Goal: Information Seeking & Learning: Find specific page/section

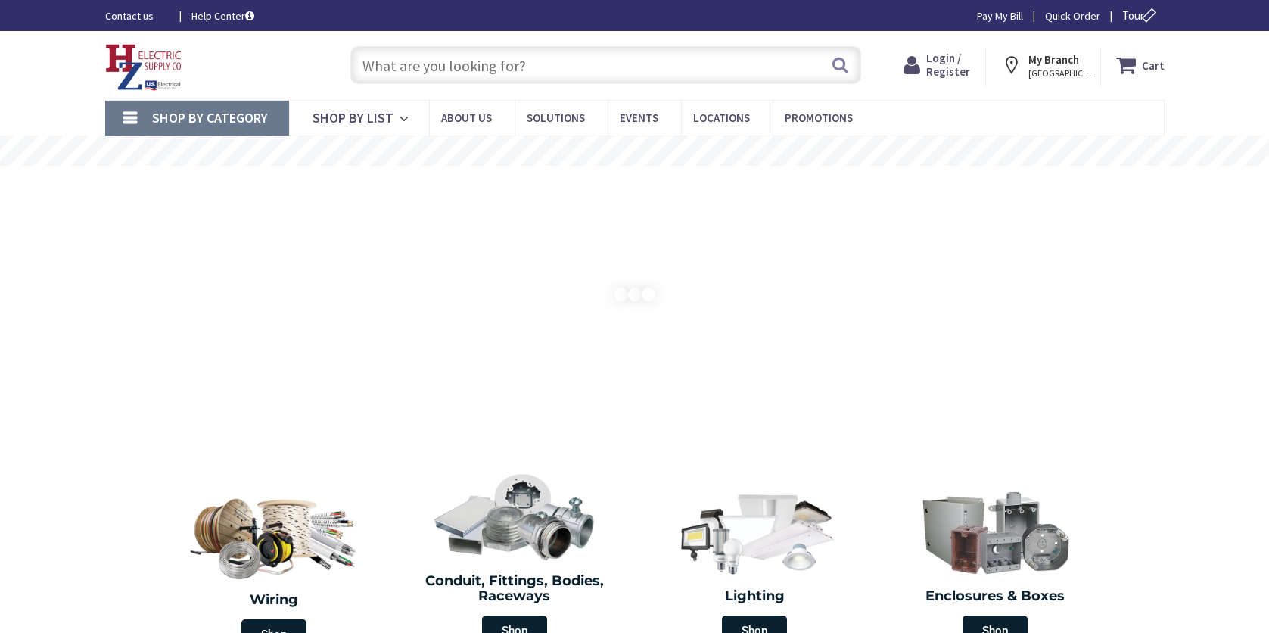
click at [963, 66] on span "Login / Register" at bounding box center [948, 65] width 44 height 28
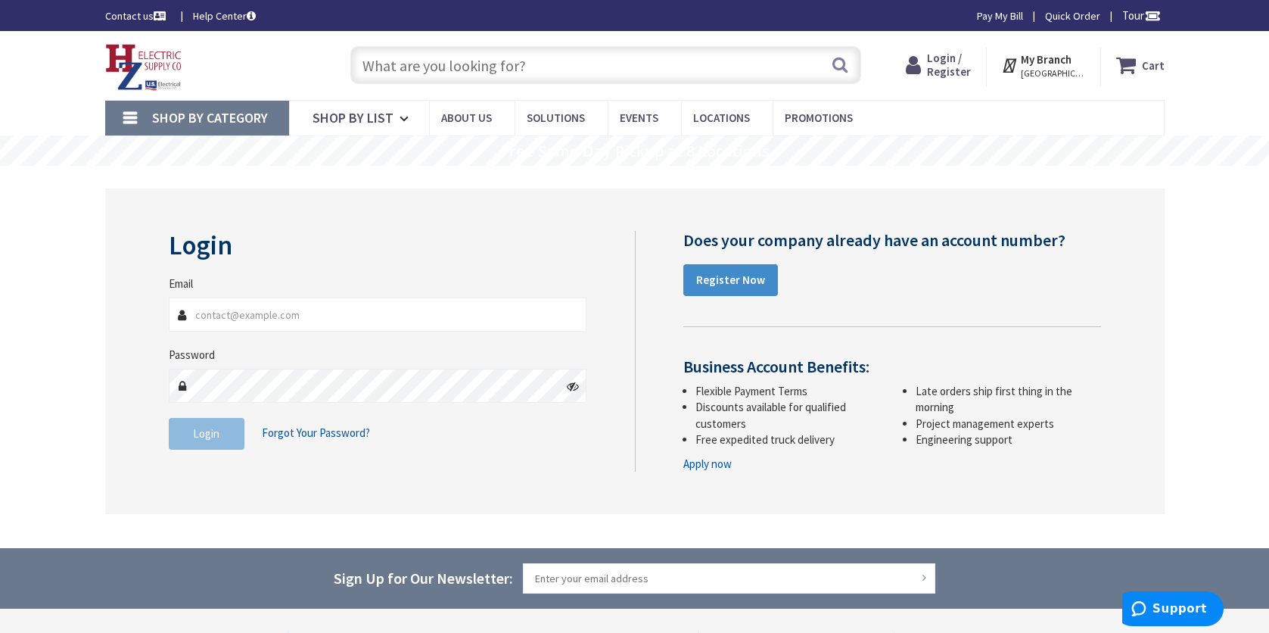
type input "[PERSON_NAME][EMAIL_ADDRESS][DOMAIN_NAME]"
click at [224, 438] on button "Login" at bounding box center [207, 434] width 76 height 32
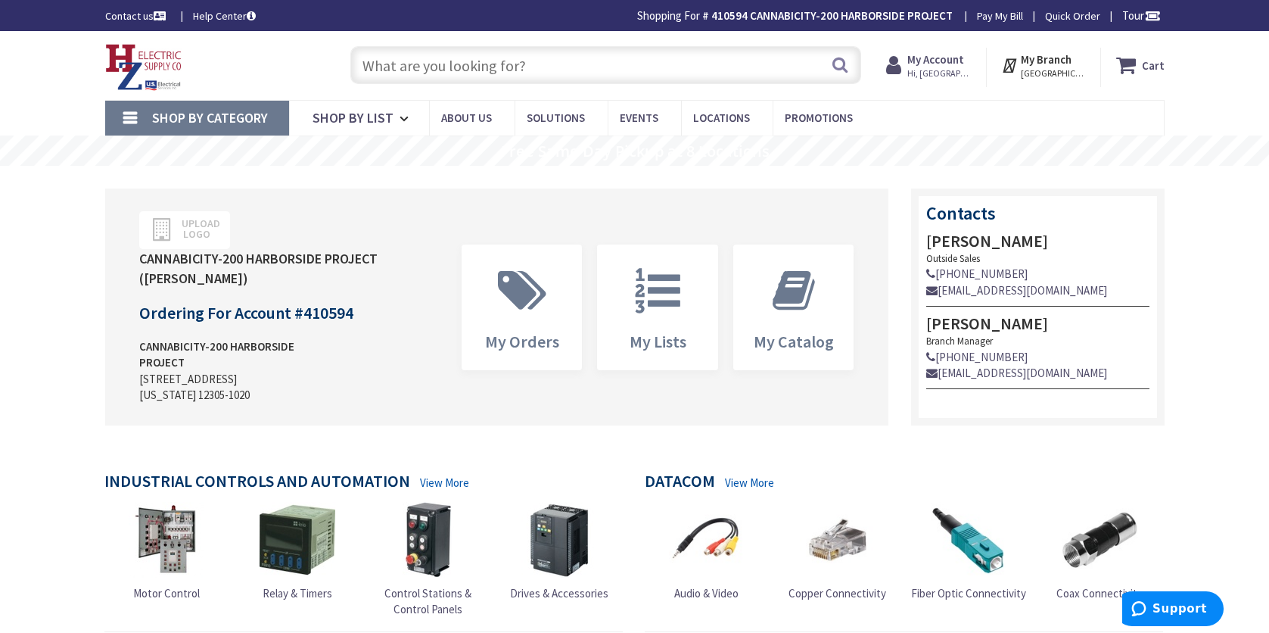
click at [559, 72] on input "text" at bounding box center [605, 65] width 511 height 38
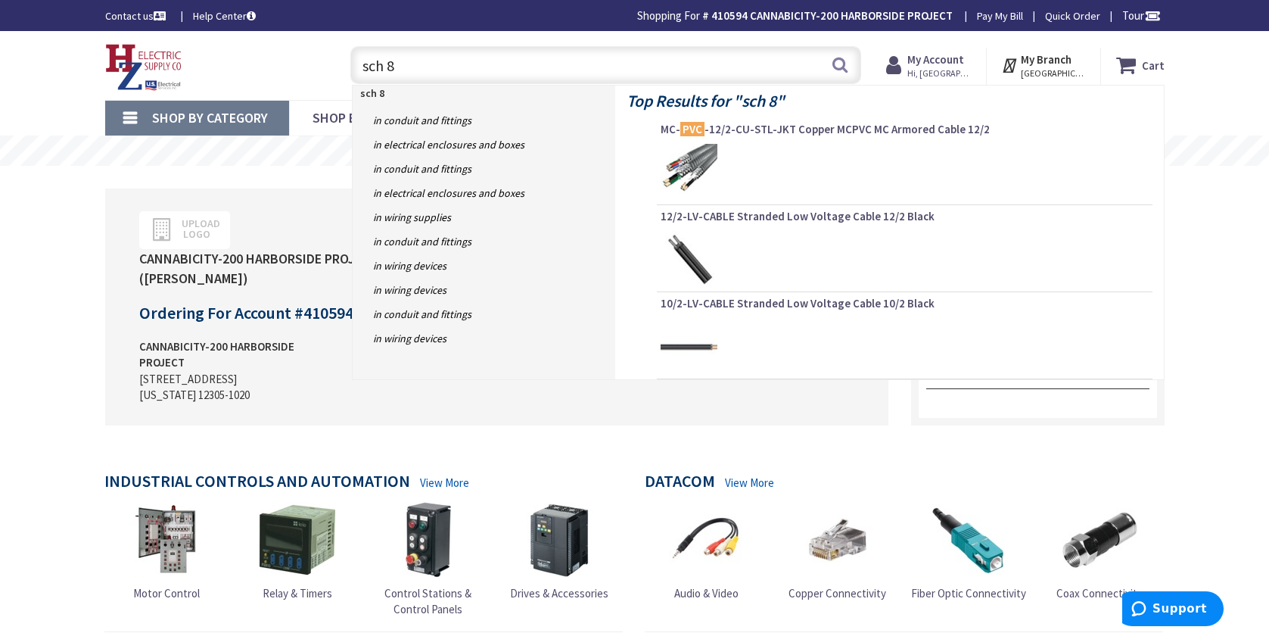
type input "sch 80"
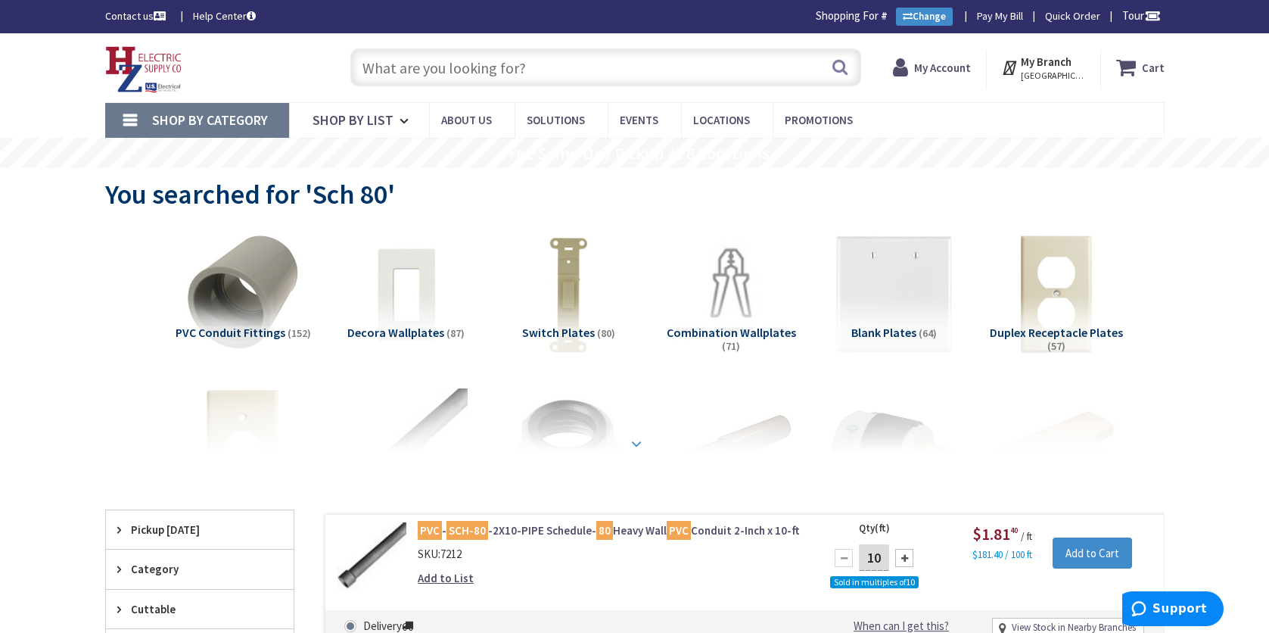
drag, startPoint x: 317, startPoint y: 435, endPoint x: 329, endPoint y: 436, distance: 11.4
click at [317, 435] on div at bounding box center [635, 410] width 984 height 83
click at [554, 83] on input "text" at bounding box center [605, 67] width 511 height 38
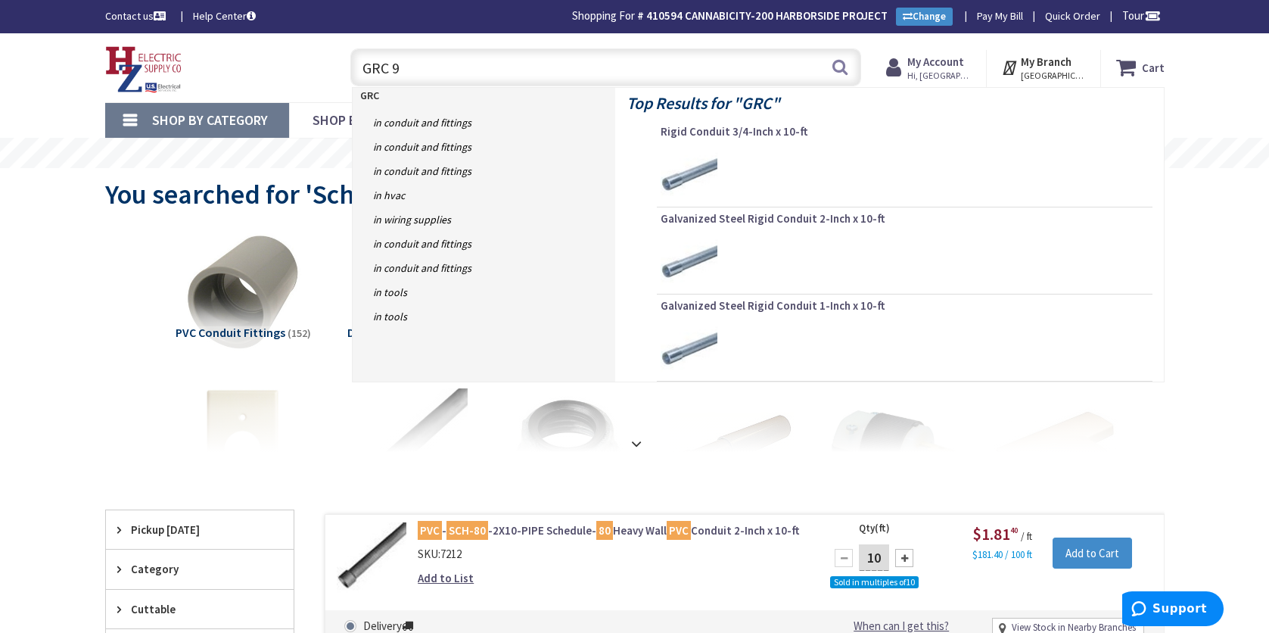
type input "GRC 90"
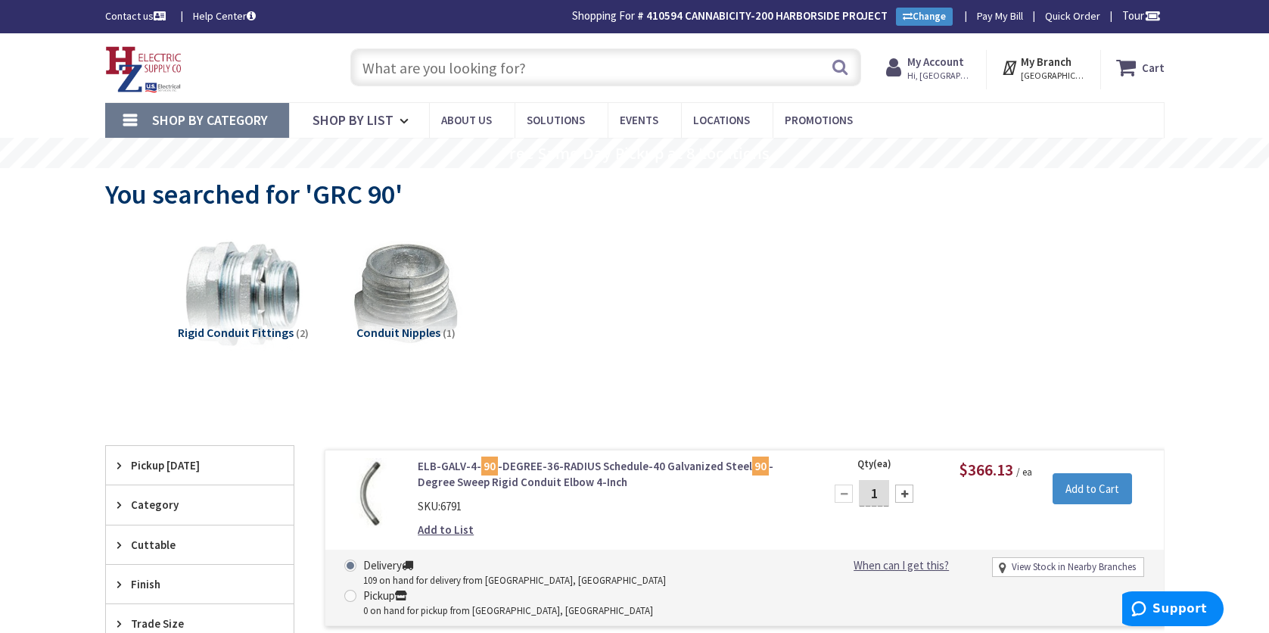
click at [511, 374] on div "Rigid Conduit Fittings (2) Conduit Nipples (1)" at bounding box center [635, 306] width 1007 height 163
click at [569, 61] on input "text" at bounding box center [605, 67] width 511 height 38
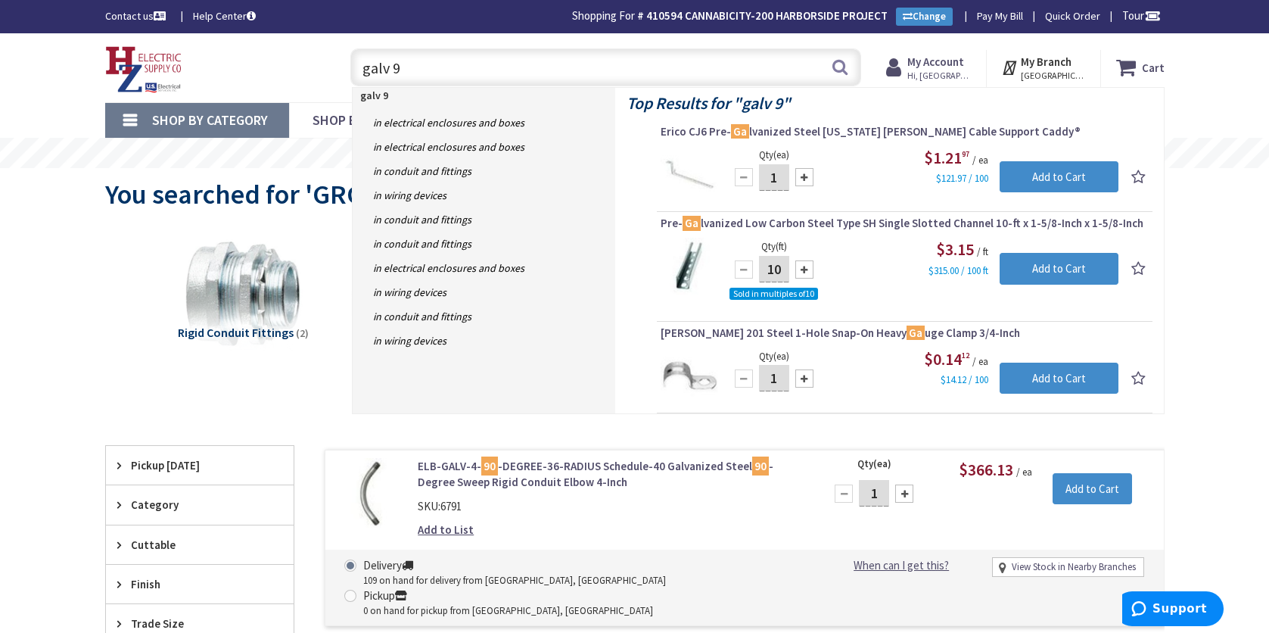
type input "galv 90"
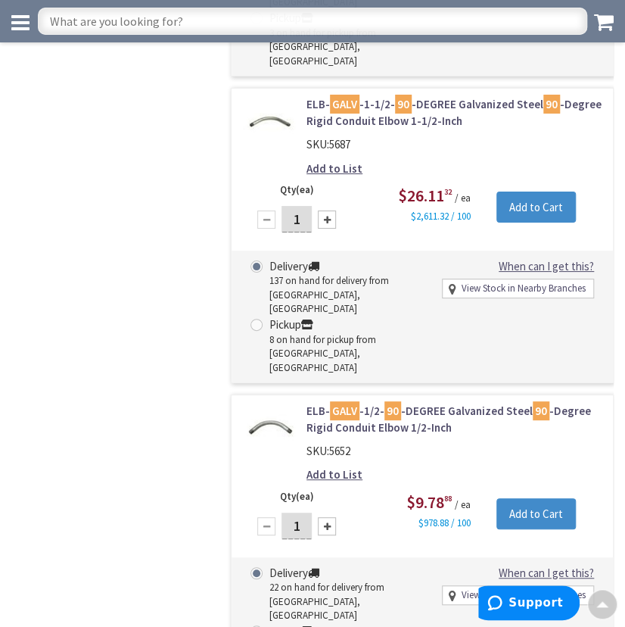
scroll to position [1586, 0]
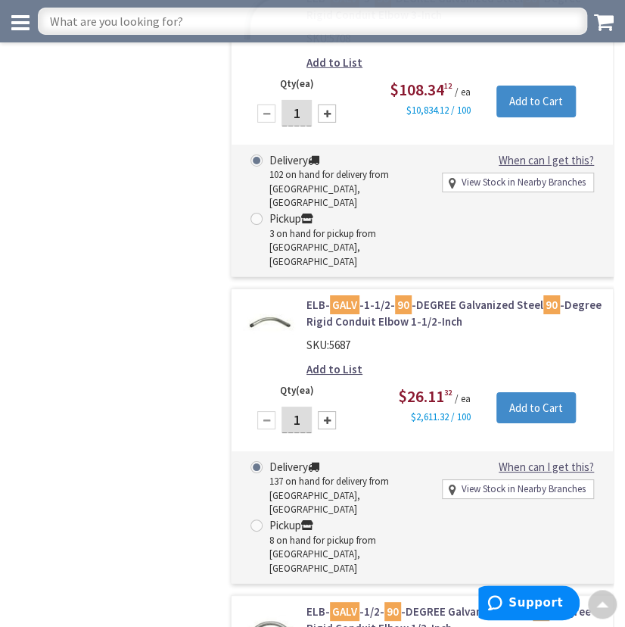
drag, startPoint x: 162, startPoint y: 320, endPoint x: 32, endPoint y: 289, distance: 133.8
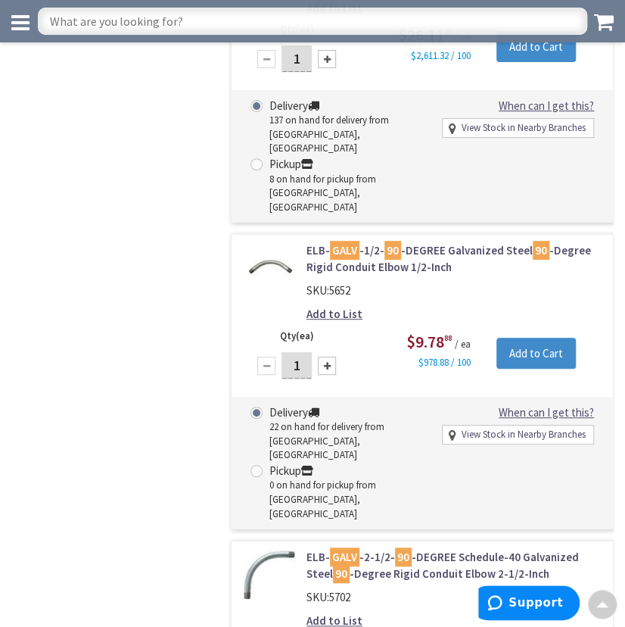
scroll to position [1968, 0]
